Goal: Task Accomplishment & Management: Manage account settings

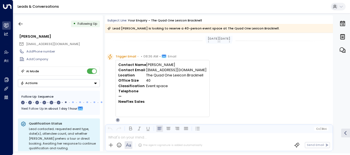
click at [34, 8] on link "Leads & Conversations" at bounding box center [38, 6] width 41 height 5
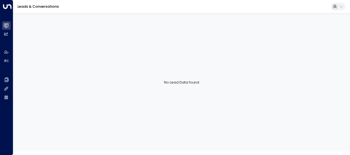
click at [33, 7] on link "Leads & Conversations" at bounding box center [38, 6] width 41 height 5
click at [50, 6] on link "Leads & Conversations" at bounding box center [38, 6] width 41 height 5
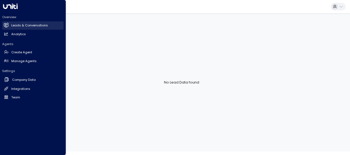
click at [9, 23] on link "Leads & Conversations Leads & Conversations" at bounding box center [32, 25] width 61 height 8
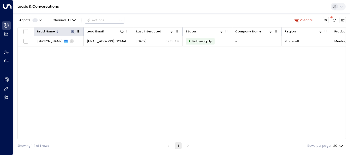
click at [73, 30] on icon at bounding box center [72, 31] width 4 height 4
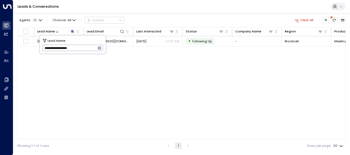
click at [102, 47] on button "button" at bounding box center [99, 48] width 7 height 7
click at [102, 47] on input "text" at bounding box center [72, 47] width 61 height 9
type input "**********"
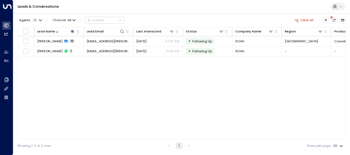
click at [180, 15] on div "Agents 1 Channel: All Actions Clear all Lead Name Lead Email Last Interacted St…" at bounding box center [181, 82] width 328 height 139
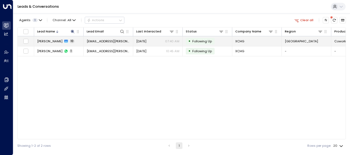
click at [146, 41] on span "[DATE]" at bounding box center [141, 41] width 10 height 4
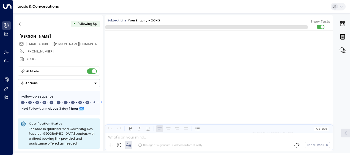
scroll to position [2442, 0]
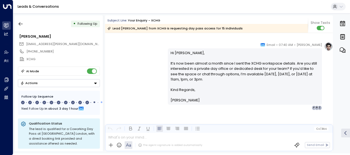
click at [54, 6] on link "Leads & Conversations" at bounding box center [38, 6] width 41 height 5
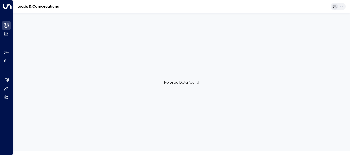
click at [54, 6] on link "Leads & Conversations" at bounding box center [38, 6] width 41 height 5
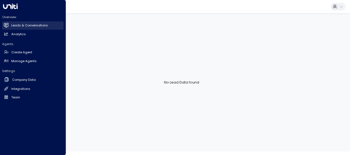
click at [10, 24] on link "Leads & Conversations Leads & Conversations" at bounding box center [32, 25] width 61 height 8
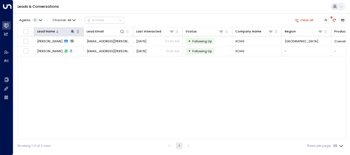
click at [73, 30] on icon at bounding box center [73, 32] width 4 height 4
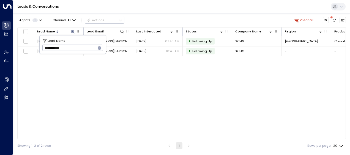
click at [102, 48] on button "button" at bounding box center [99, 48] width 7 height 7
click at [102, 48] on input "text" at bounding box center [72, 47] width 61 height 9
type input "**********"
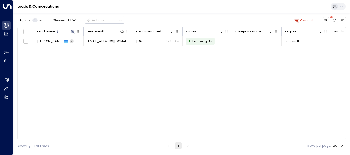
click at [179, 19] on div "Agents 1 Channel: All Actions Clear all" at bounding box center [181, 20] width 328 height 10
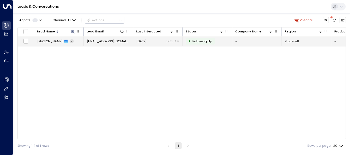
click at [146, 40] on span "[DATE]" at bounding box center [141, 41] width 10 height 4
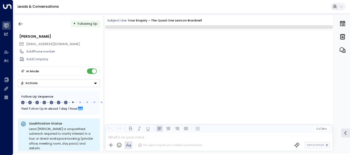
scroll to position [1416, 0]
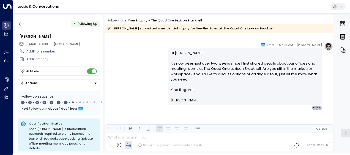
click at [253, 80] on p "Hi [PERSON_NAME], It’s now been just over two weeks since I first shared detail…" at bounding box center [244, 68] width 149 height 37
click at [30, 5] on link "Leads & Conversations" at bounding box center [38, 6] width 41 height 5
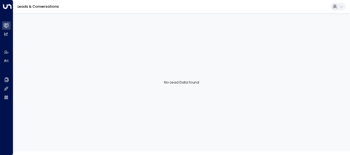
click at [25, 7] on link "Leads & Conversations" at bounding box center [38, 6] width 41 height 5
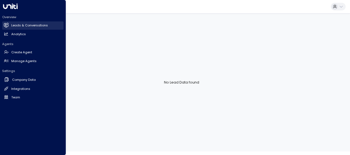
click at [14, 25] on h2 "Leads & Conversations" at bounding box center [29, 25] width 37 height 5
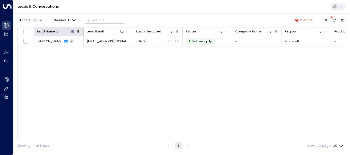
click at [73, 30] on icon at bounding box center [73, 32] width 4 height 4
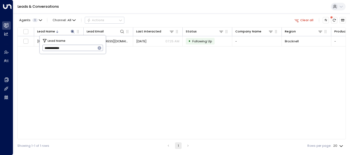
click at [98, 48] on icon "button" at bounding box center [100, 48] width 4 height 4
click at [98, 48] on input "text" at bounding box center [72, 47] width 61 height 9
paste input "**********"
type input "**********"
click at [156, 81] on div "Lead Name Lead Email Last Interacted Status Company Name Region Product # of pe…" at bounding box center [181, 83] width 328 height 112
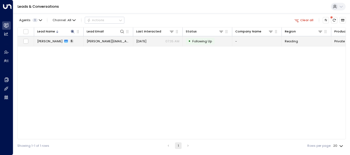
click at [146, 43] on td "[DATE] 07:35 AM" at bounding box center [157, 41] width 49 height 10
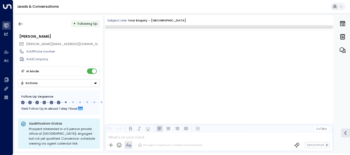
scroll to position [1247, 0]
